Goal: Task Accomplishment & Management: Use online tool/utility

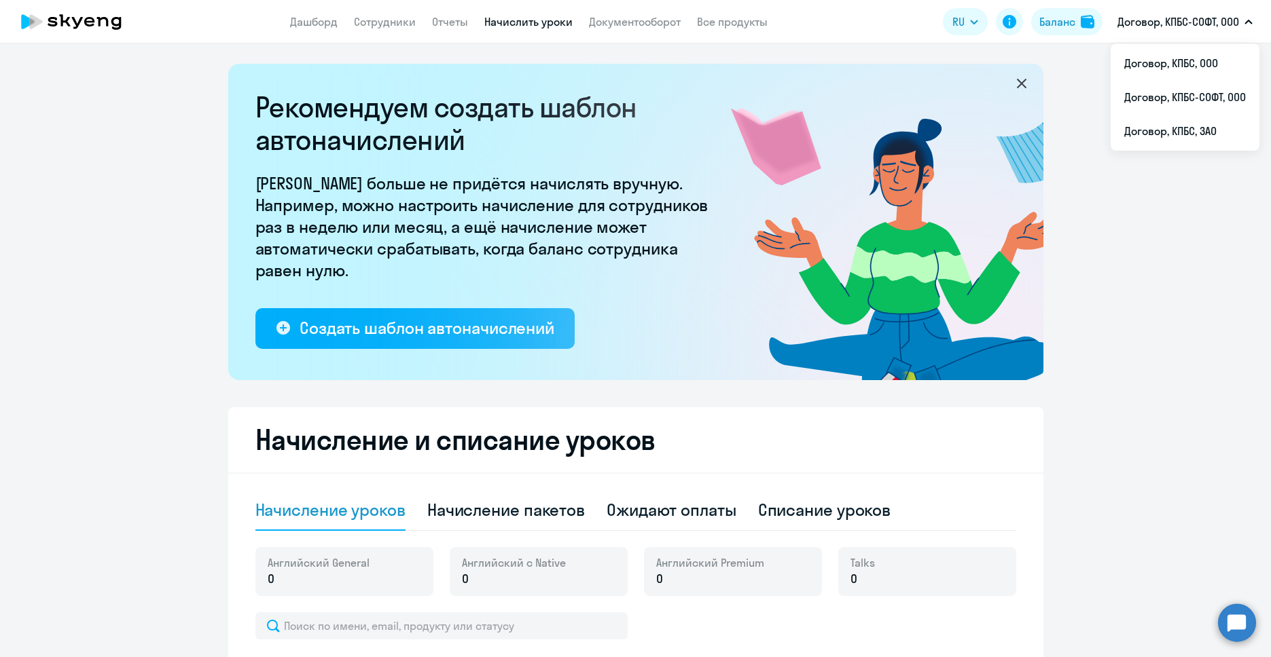
select select "10"
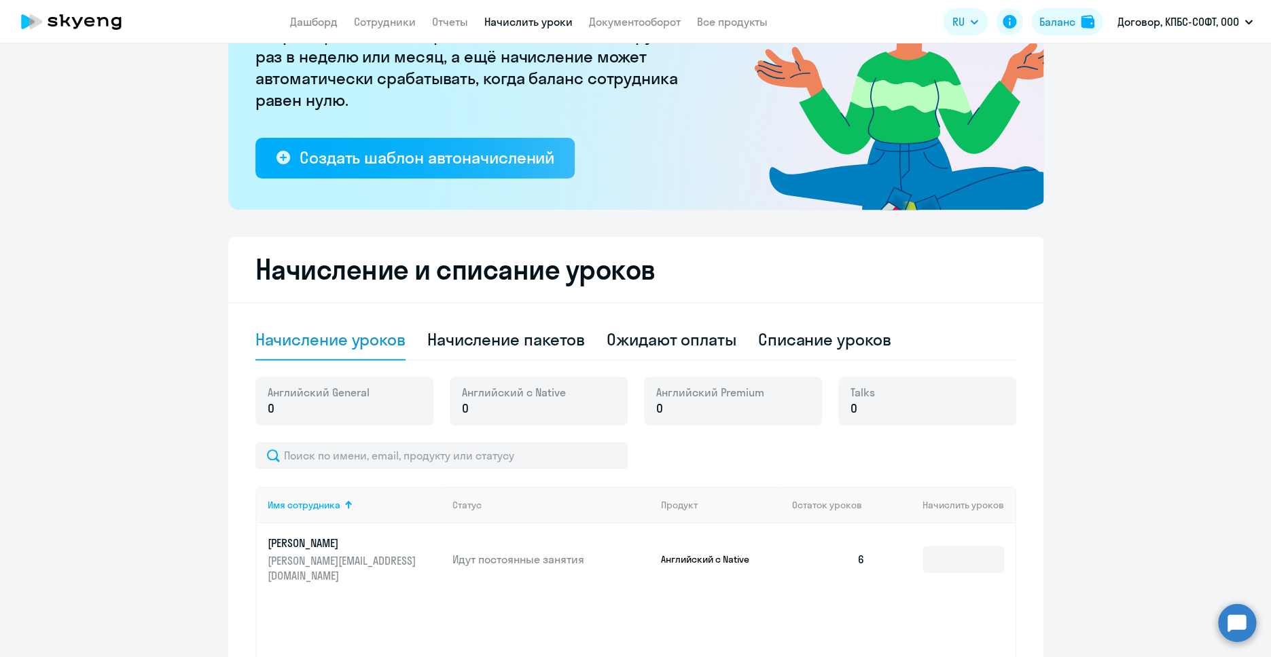
scroll to position [221, 0]
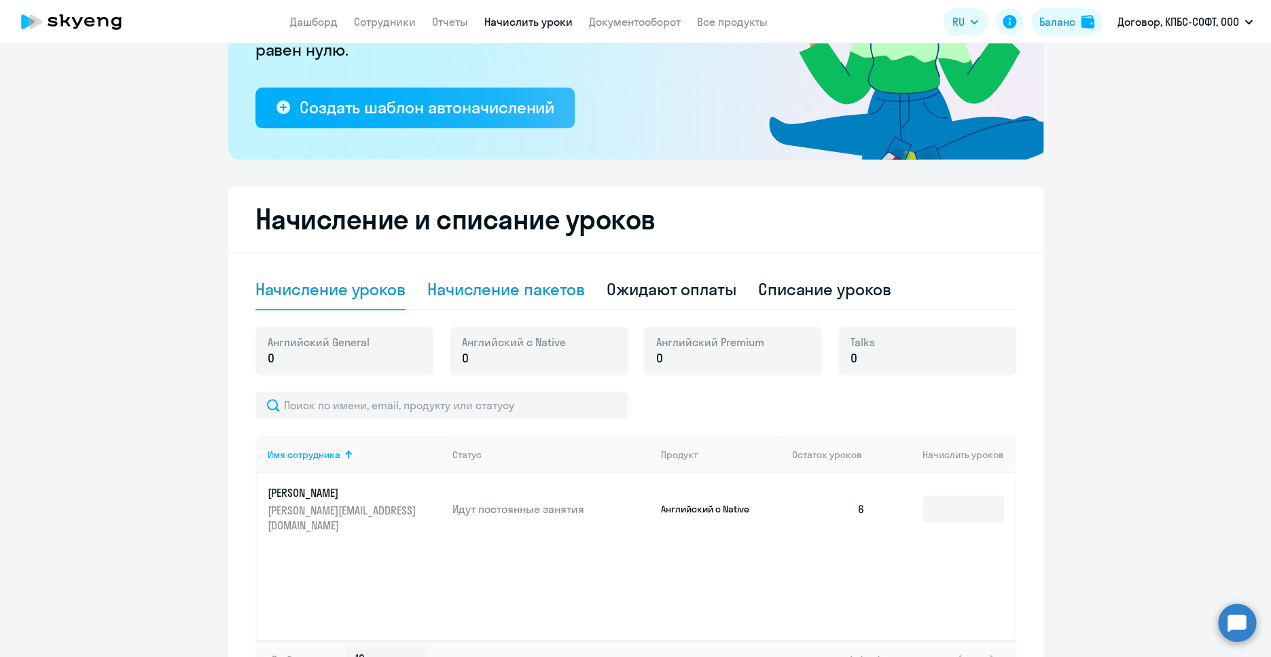
click at [541, 306] on div "Начисление пакетов" at bounding box center [506, 290] width 158 height 41
select select "10"
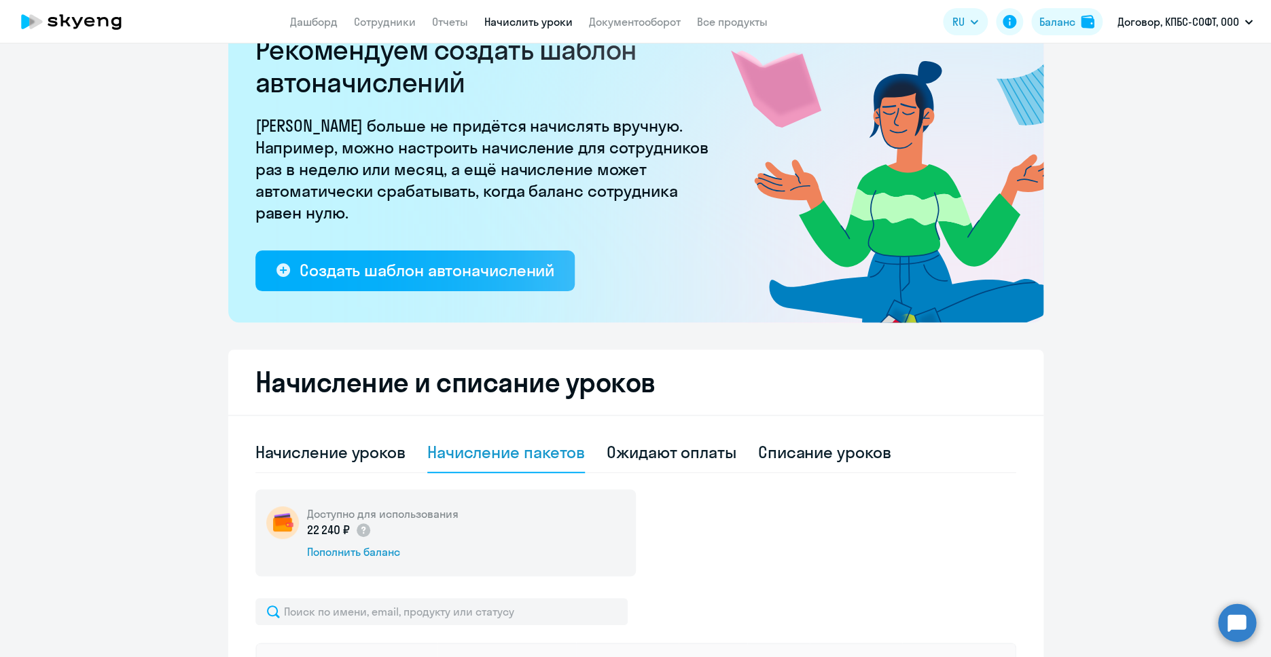
scroll to position [0, 0]
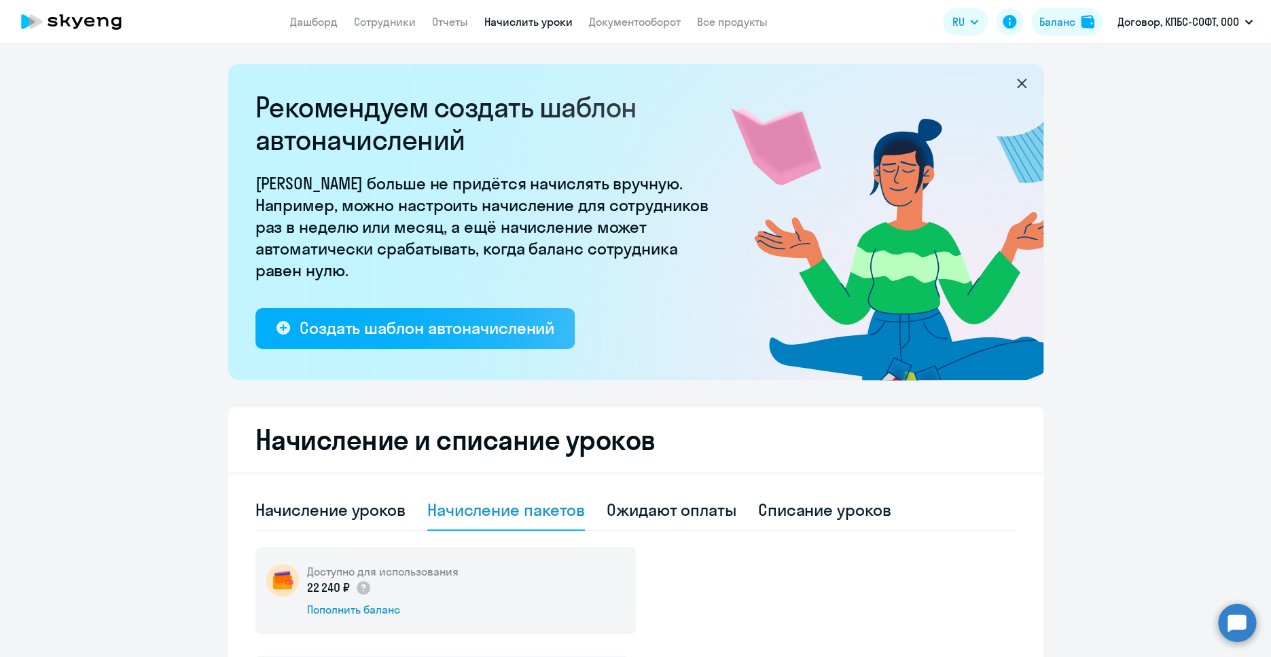
click at [1169, 41] on app-header "Дашборд Сотрудники Отчеты Начислить уроки Документооборот Все продукты Дашборд …" at bounding box center [635, 21] width 1271 height 43
click at [1168, 31] on button "Договор, КПБС-СОФТ, ООО" at bounding box center [1184, 21] width 149 height 33
click at [1167, 27] on p "Договор, КПБС-СОФТ, ООО" at bounding box center [1178, 22] width 122 height 16
click at [1167, 65] on li "Договор, КПБС, ООО" at bounding box center [1184, 63] width 149 height 34
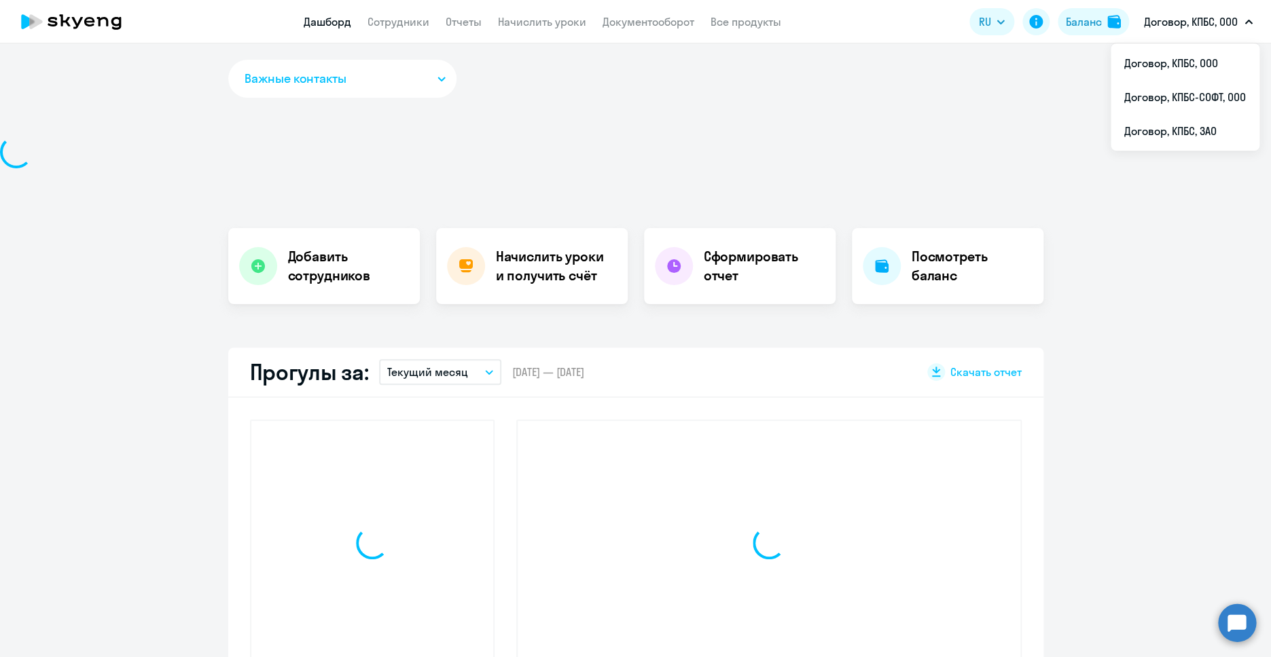
select select "30"
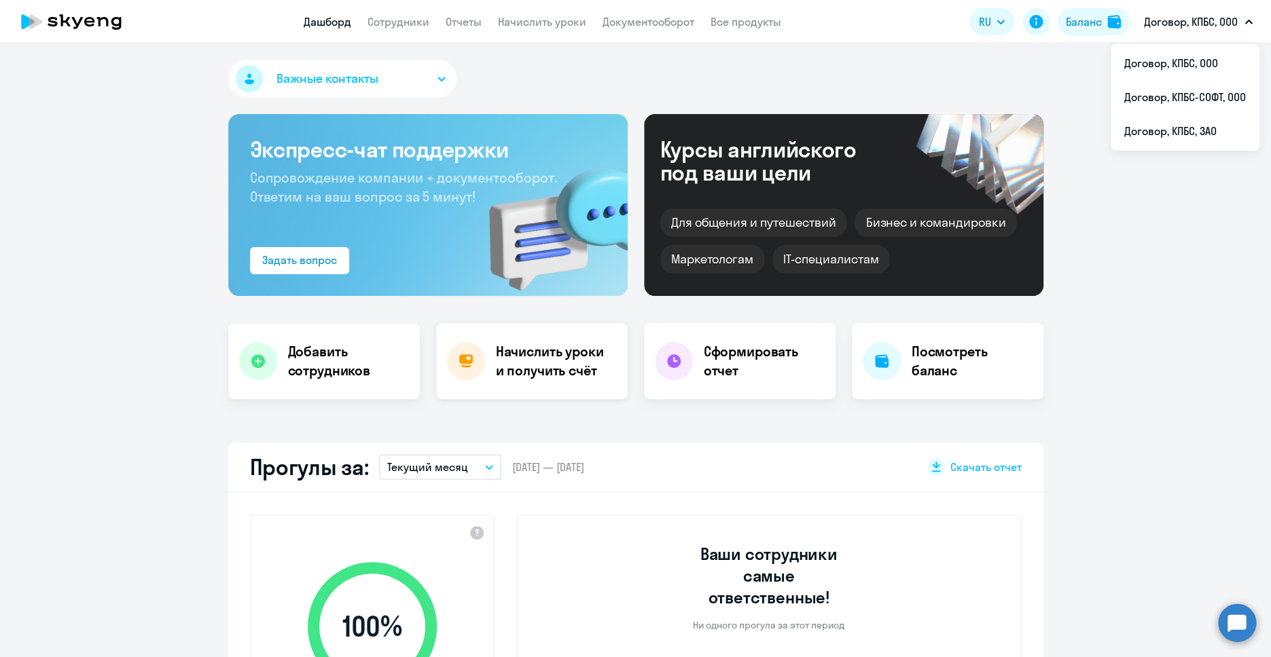
click at [550, 359] on h4 "Начислить уроки и получить счёт" at bounding box center [555, 361] width 118 height 38
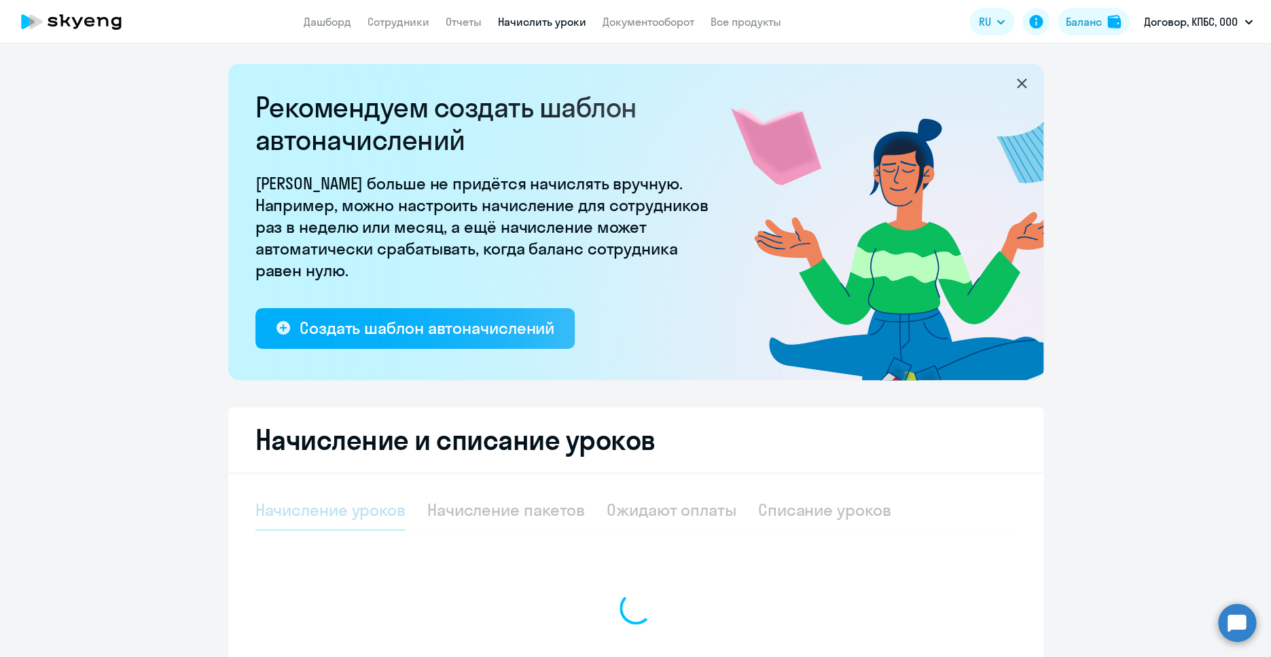
select select "10"
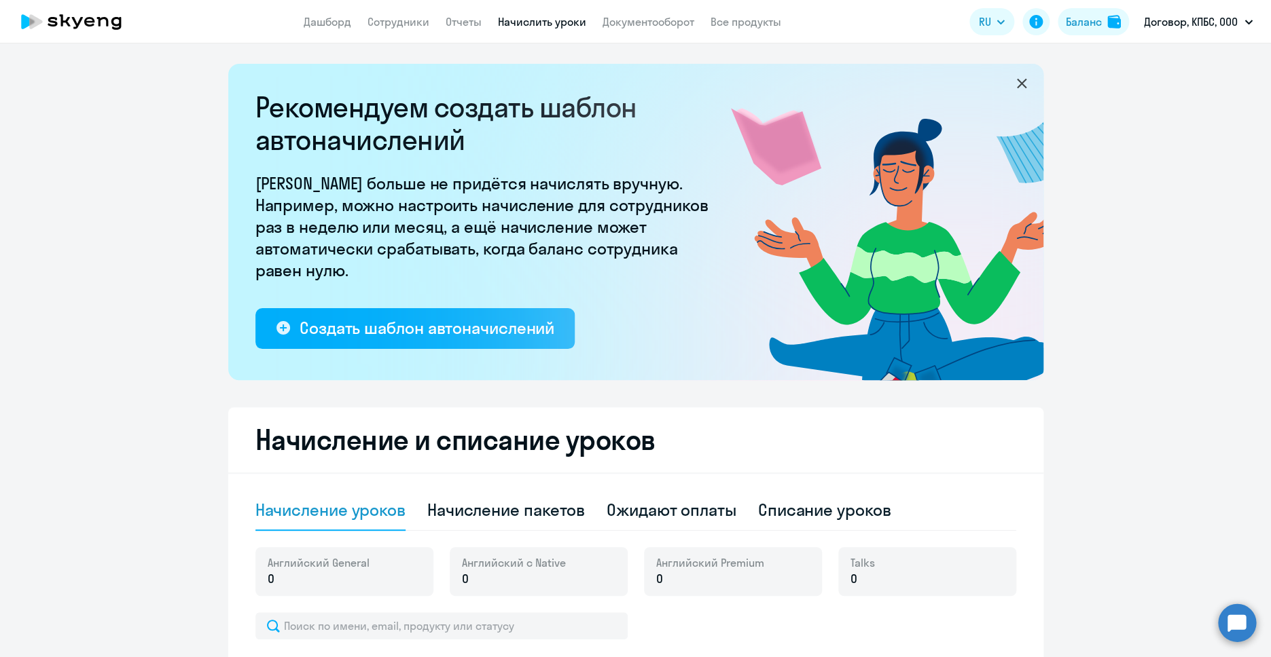
click at [1207, 25] on p "Договор, КПБС, ООО" at bounding box center [1191, 22] width 94 height 16
click at [1192, 146] on li "Договор, КПБС, ЗАО" at bounding box center [1184, 131] width 149 height 34
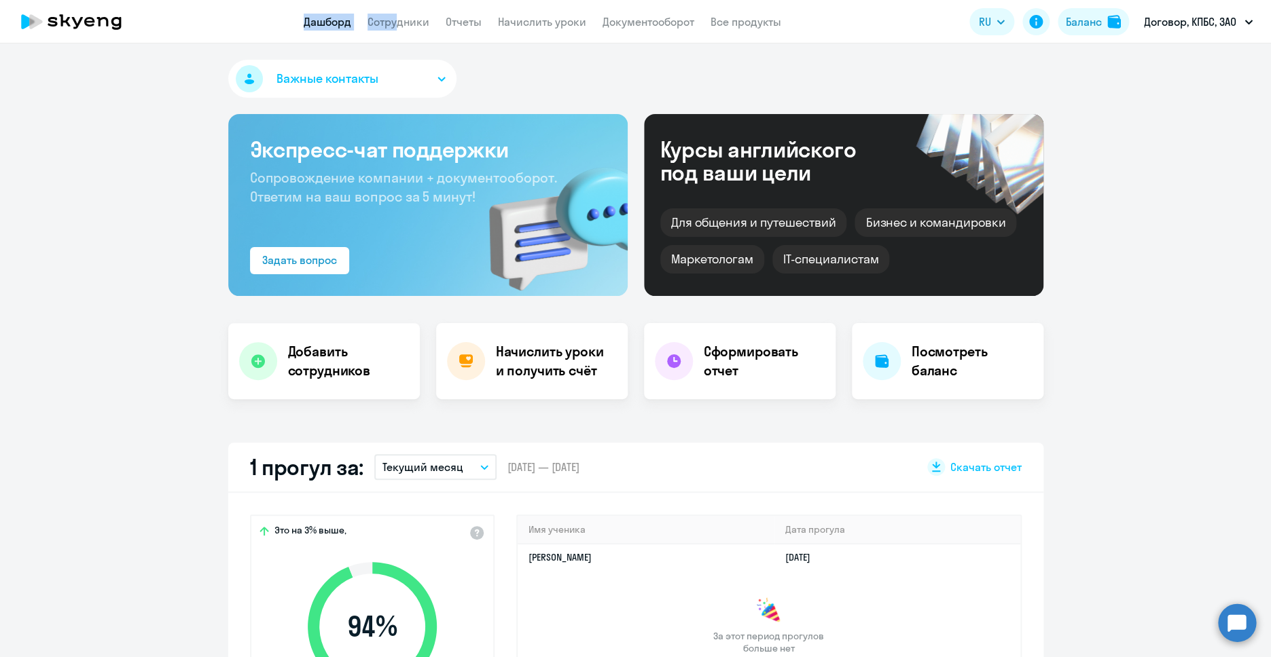
click at [393, 14] on app-header "Дашборд Сотрудники Отчеты Начислить уроки Документооборот Все продукты Дашборд …" at bounding box center [635, 21] width 1271 height 43
select select "30"
click at [503, 24] on link "Начислить уроки" at bounding box center [542, 22] width 88 height 14
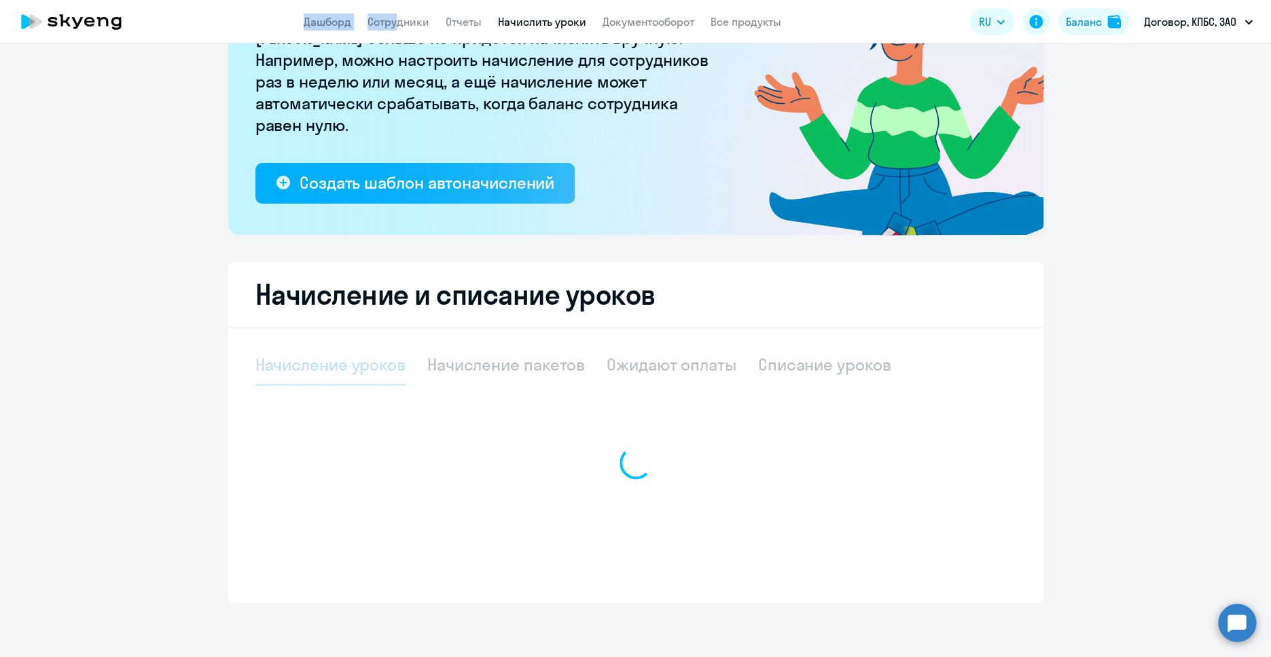
select select "10"
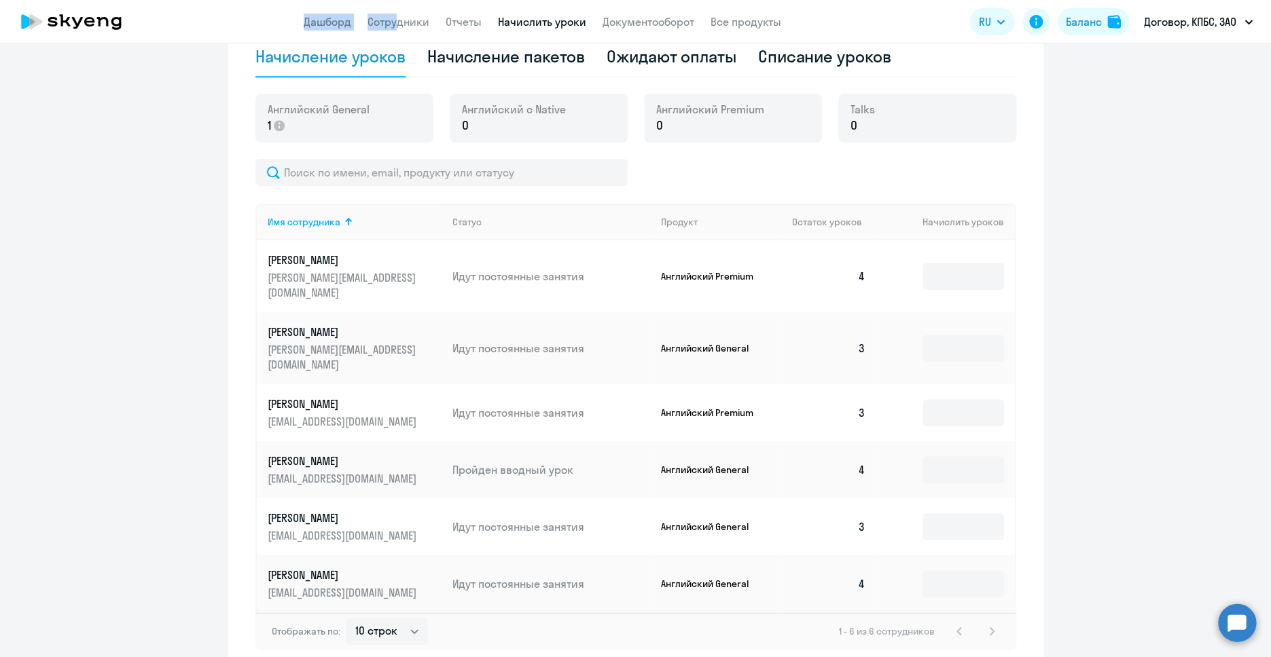
scroll to position [455, 0]
